Goal: Information Seeking & Learning: Check status

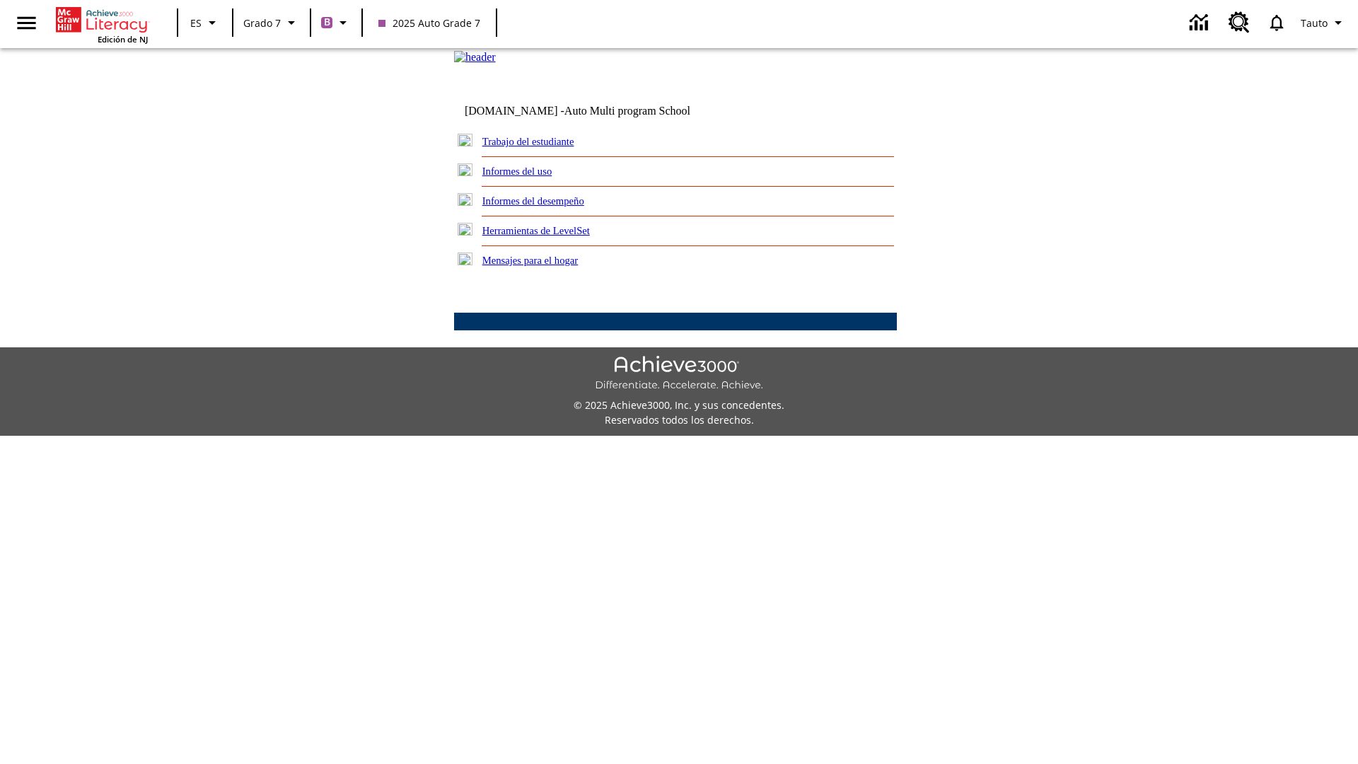
click at [552, 207] on link "Informes del desempeño" at bounding box center [533, 200] width 102 height 11
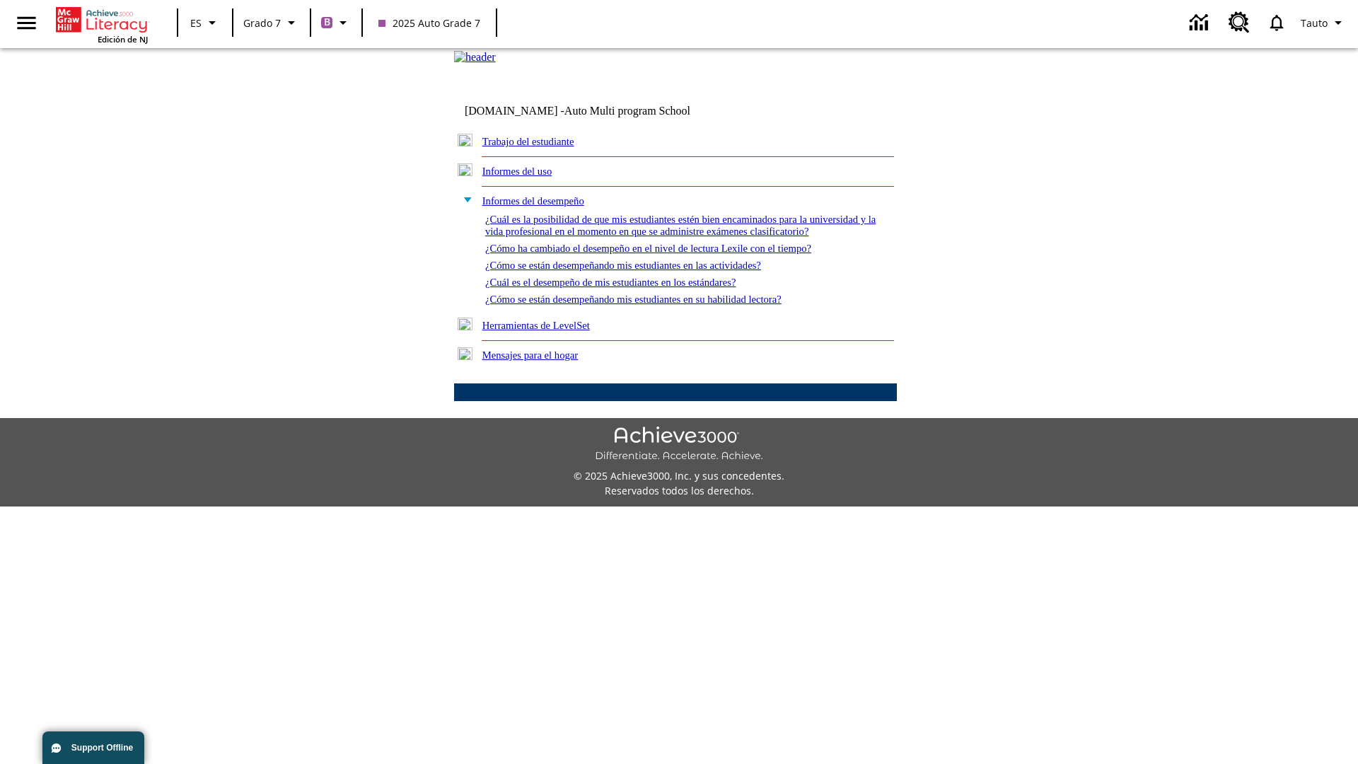
click at [659, 305] on link "¿Cómo se están desempeñando mis estudiantes en su habilidad lectora?" at bounding box center [633, 299] width 296 height 11
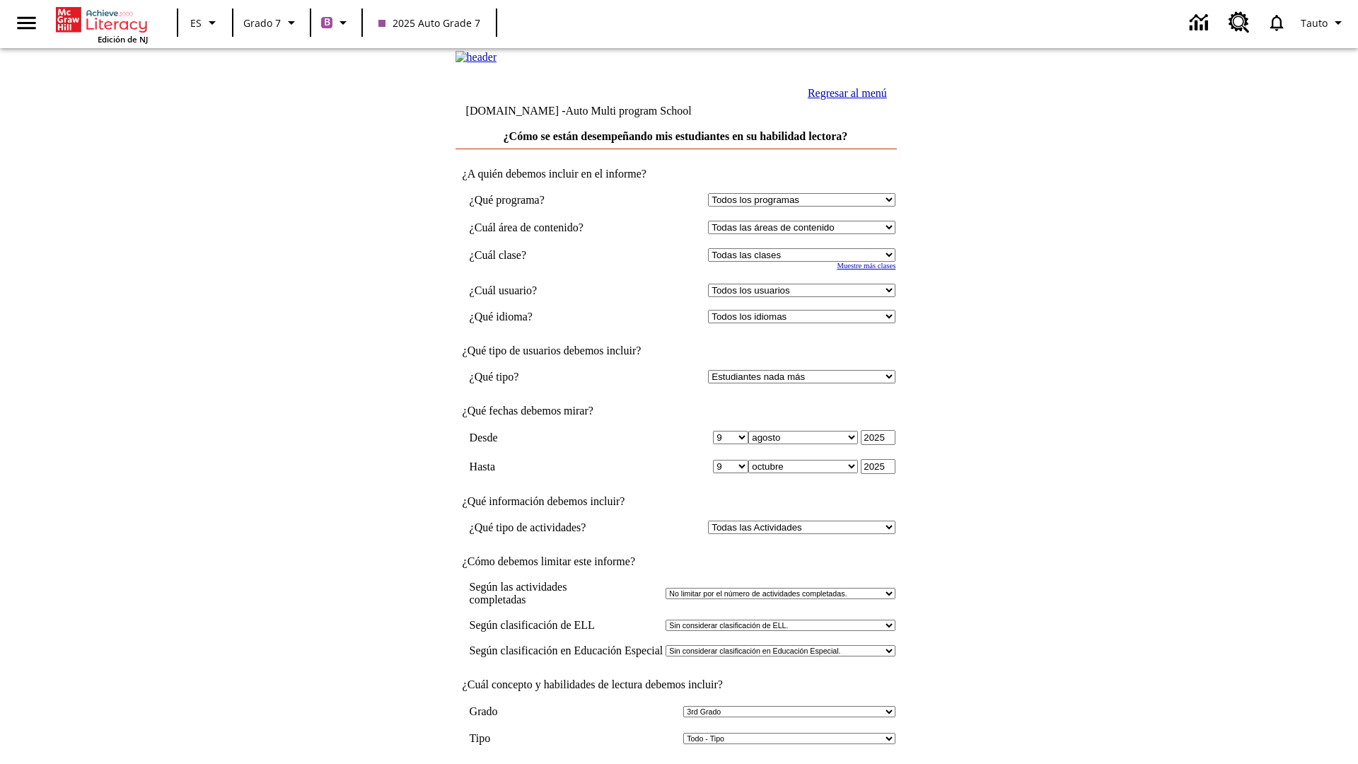
select select "3"
click at [676, 763] on input "Ver Informe" at bounding box center [675, 779] width 65 height 16
select select "2349292"
